Goal: Transaction & Acquisition: Subscribe to service/newsletter

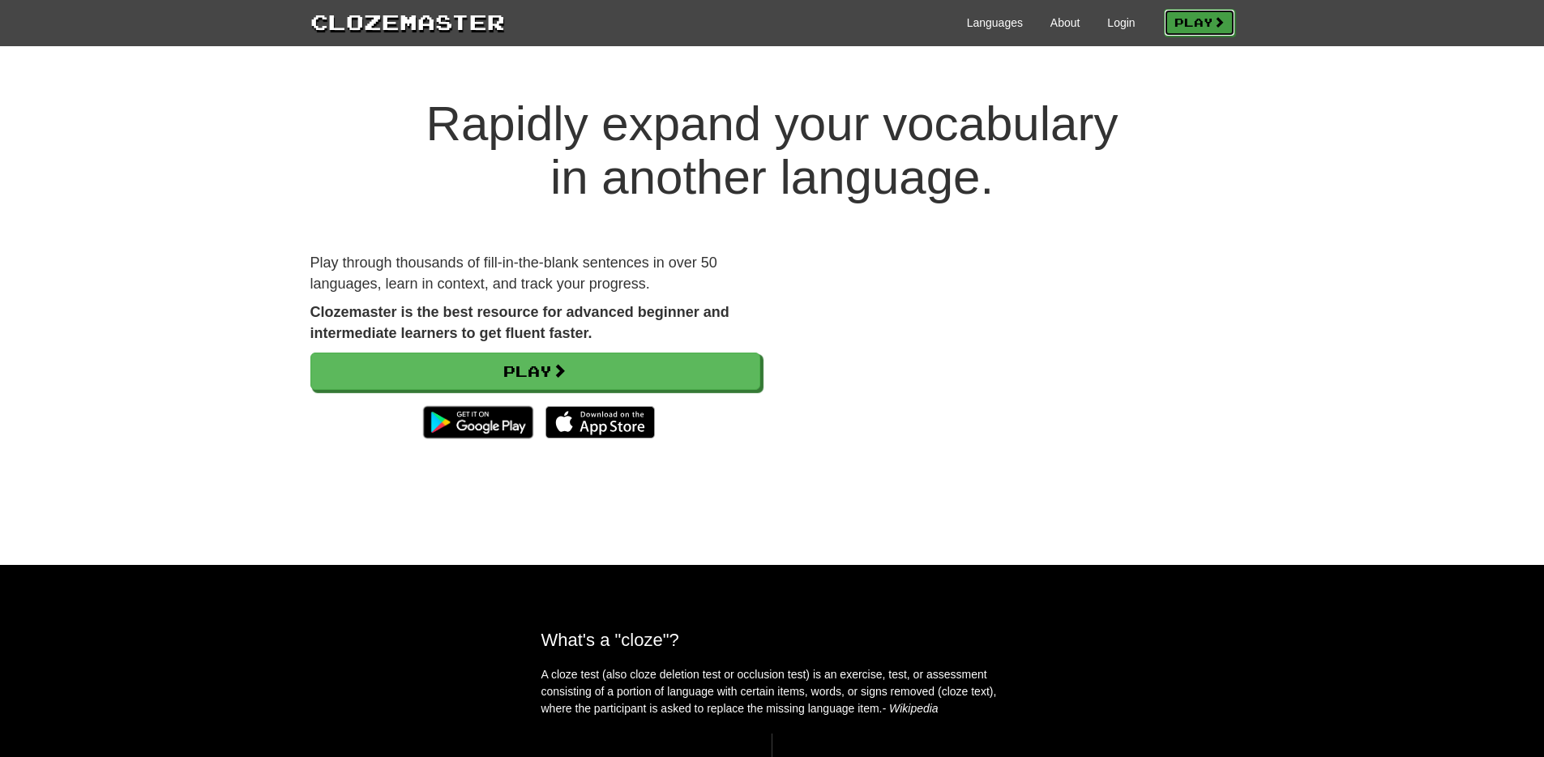
click at [1207, 28] on link "Play" at bounding box center [1199, 23] width 71 height 28
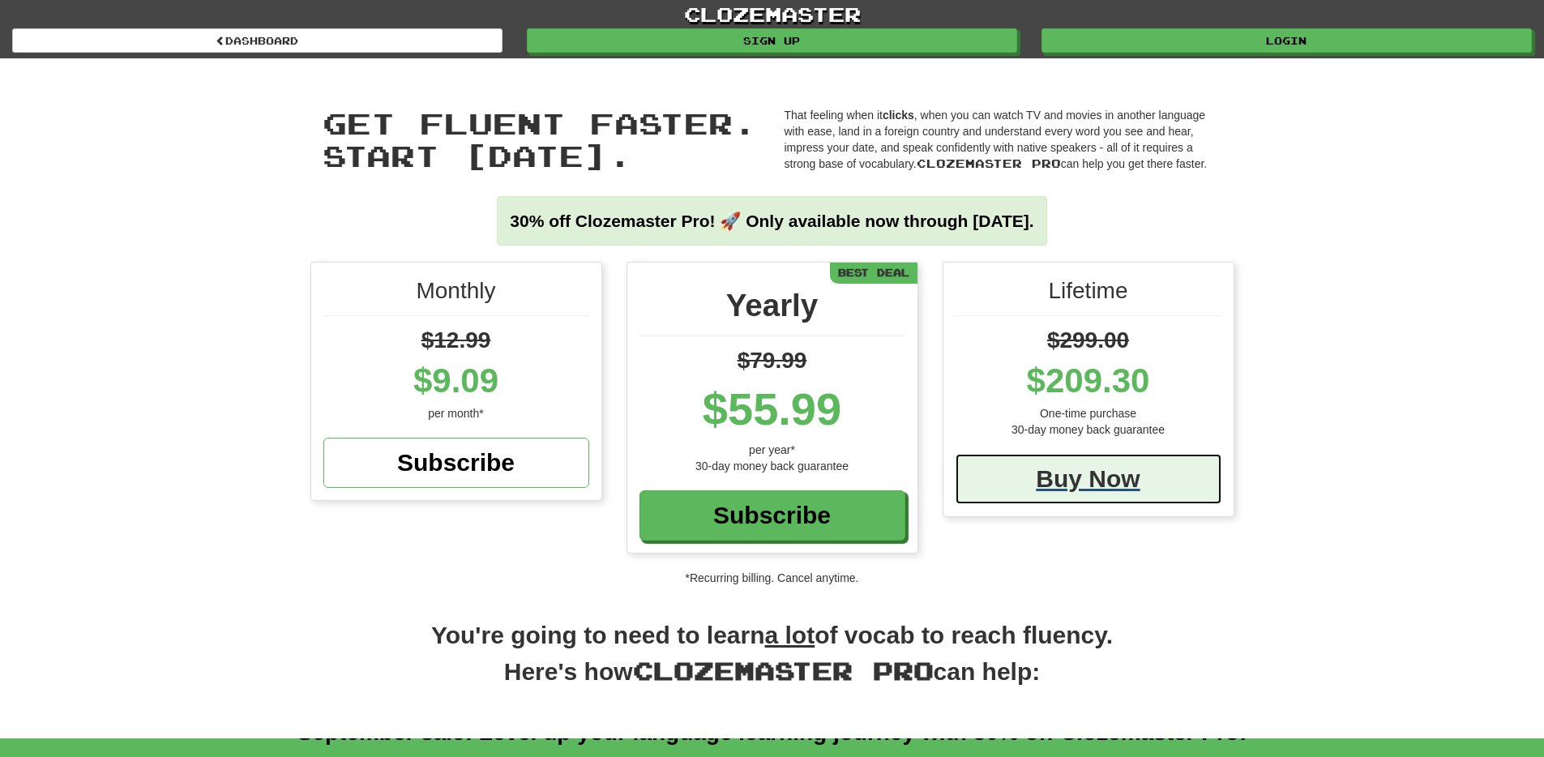
click at [1101, 495] on div "Buy Now" at bounding box center [1088, 479] width 266 height 50
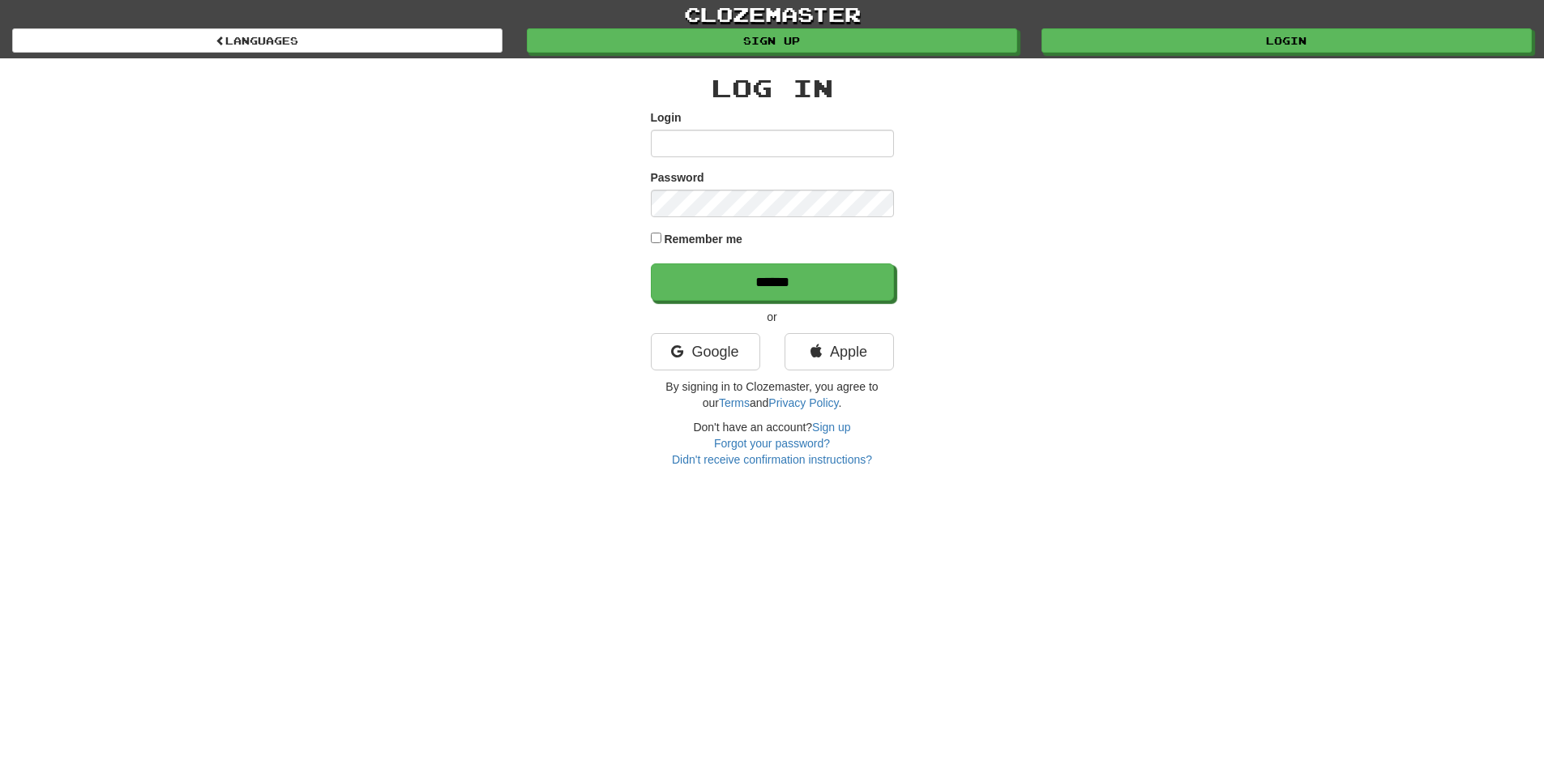
click at [1104, 481] on div "clozemaster Languages Sign up Login Languages Log In Login Password Remember me…" at bounding box center [772, 378] width 1544 height 757
